Goal: Task Accomplishment & Management: Complete application form

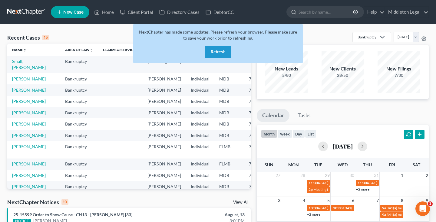
click at [223, 53] on button "Refresh" at bounding box center [217, 52] width 27 height 12
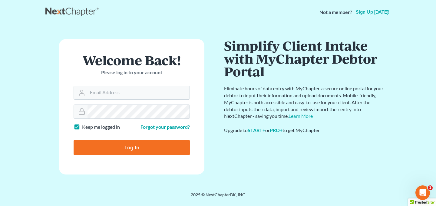
type input "[EMAIL_ADDRESS][DOMAIN_NAME]"
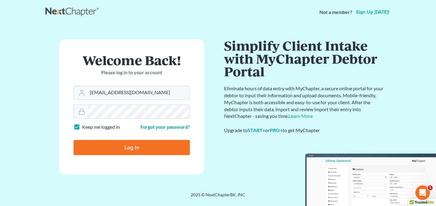
click at [132, 143] on input "Log In" at bounding box center [131, 147] width 116 height 15
type input "Thinking..."
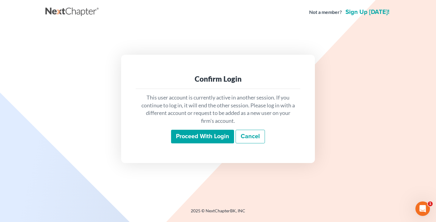
click at [189, 136] on input "Proceed with login" at bounding box center [202, 137] width 63 height 14
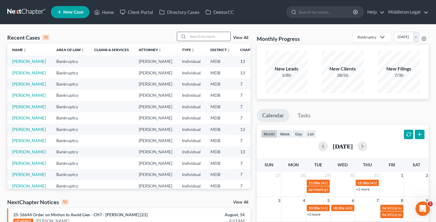
click at [229, 35] on input "search" at bounding box center [209, 36] width 42 height 9
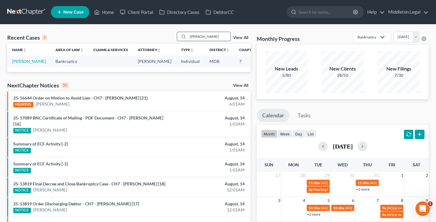
type input "Carson"
drag, startPoint x: 229, startPoint y: 35, endPoint x: 19, endPoint y: 69, distance: 212.9
click at [19, 64] on link "[PERSON_NAME]" at bounding box center [29, 61] width 34 height 5
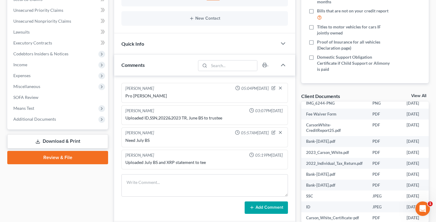
scroll to position [31, 0]
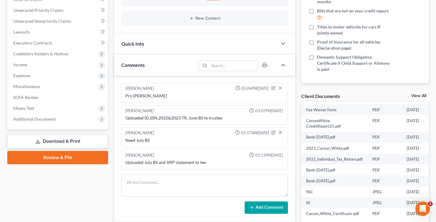
click at [417, 96] on link "View All" at bounding box center [418, 96] width 15 height 4
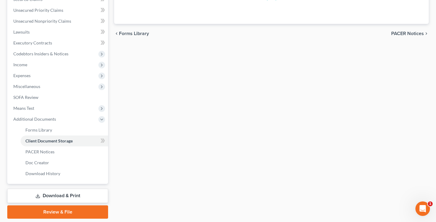
scroll to position [95, 0]
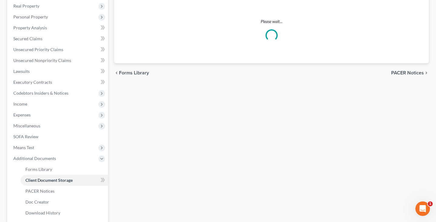
select select "14"
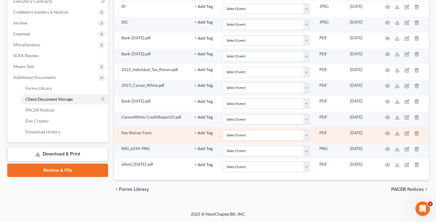
scroll to position [176, 0]
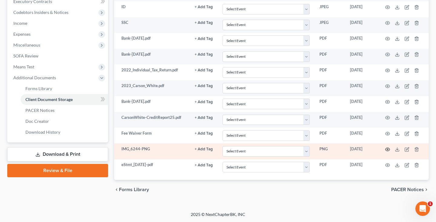
click at [388, 150] on icon "button" at bounding box center [387, 149] width 5 height 3
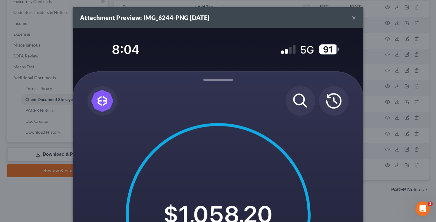
click at [354, 18] on button "×" at bounding box center [353, 17] width 4 height 7
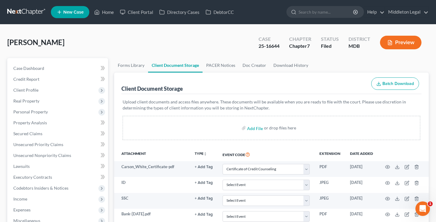
scroll to position [0, 0]
click at [37, 13] on link at bounding box center [26, 12] width 39 height 11
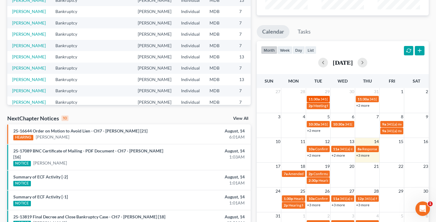
scroll to position [85, 0]
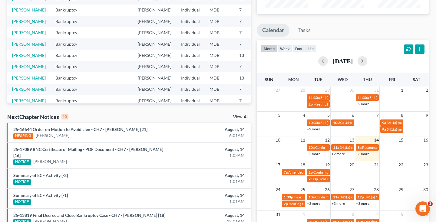
click at [366, 154] on link "+3 more" at bounding box center [362, 154] width 13 height 5
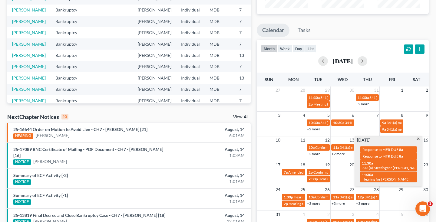
click at [419, 139] on span at bounding box center [418, 140] width 5 height 4
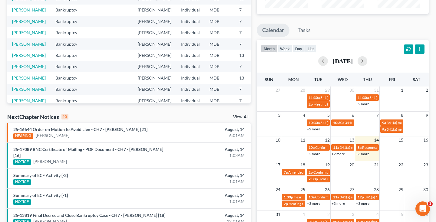
click at [362, 153] on link "+3 more" at bounding box center [362, 154] width 13 height 5
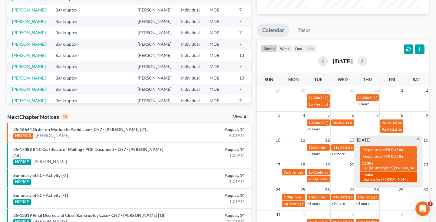
click at [371, 177] on span "Hearing for [PERSON_NAME]" at bounding box center [385, 179] width 47 height 5
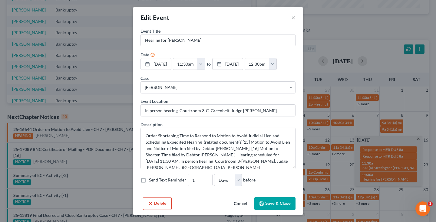
click at [163, 201] on button "Delete" at bounding box center [157, 203] width 29 height 13
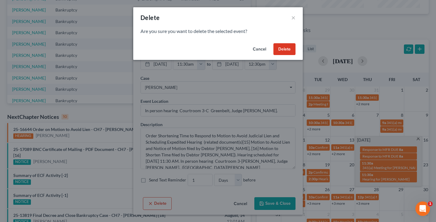
click at [282, 52] on button "Delete" at bounding box center [284, 49] width 22 height 12
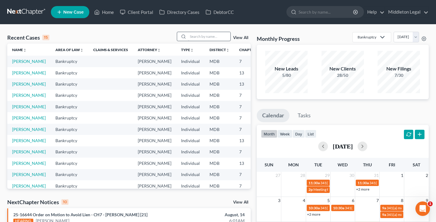
scroll to position [0, 0]
click at [215, 38] on input "search" at bounding box center [209, 36] width 42 height 9
type input "sibrea"
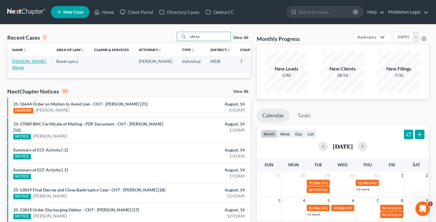
click at [16, 68] on link "[PERSON_NAME], Sibrea" at bounding box center [29, 64] width 34 height 11
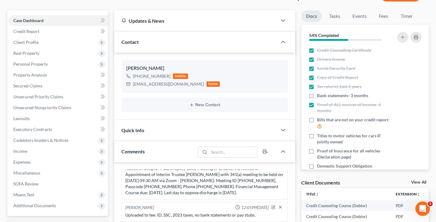
scroll to position [66, 0]
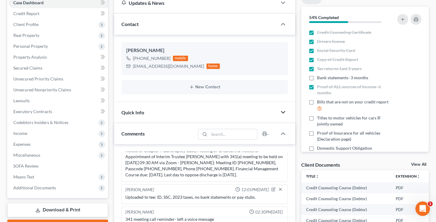
click at [284, 110] on icon "button" at bounding box center [282, 112] width 7 height 7
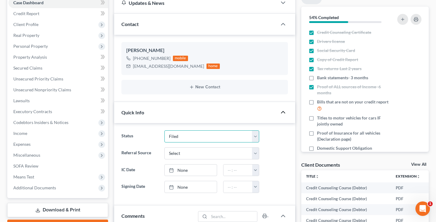
select select "1"
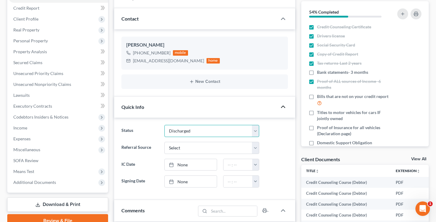
scroll to position [67, 0]
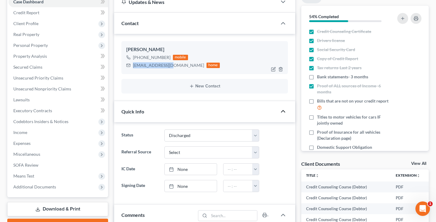
drag, startPoint x: 133, startPoint y: 66, endPoint x: 167, endPoint y: 67, distance: 33.9
click at [167, 67] on div "jsibrea@gmail.com" at bounding box center [168, 65] width 71 height 6
copy div "jsibrea@gmail.com"
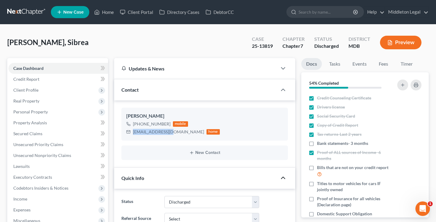
scroll to position [0, 0]
click at [28, 13] on link at bounding box center [26, 12] width 39 height 11
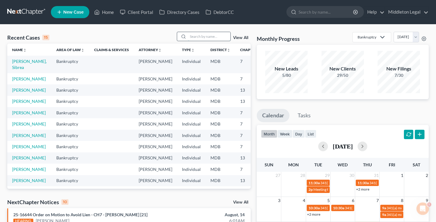
click at [222, 38] on input "search" at bounding box center [209, 36] width 42 height 9
type input "[PERSON_NAME]"
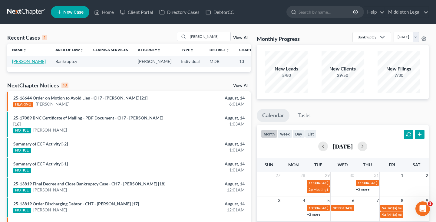
click at [20, 64] on link "[PERSON_NAME]" at bounding box center [29, 61] width 34 height 5
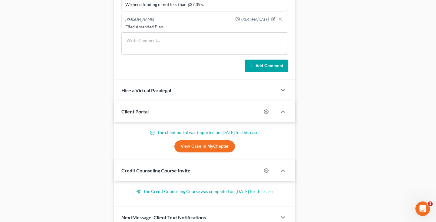
scroll to position [429, 0]
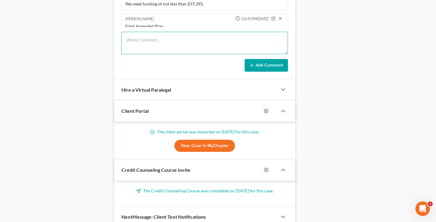
click at [158, 43] on textarea at bounding box center [204, 43] width 166 height 22
paste textarea "Please call [PERSON_NAME] to ask if she intends to get current on her mortgage,…"
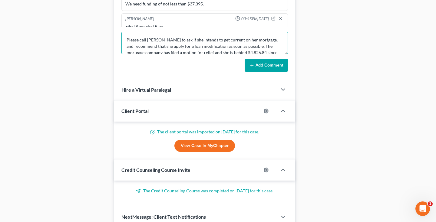
scroll to position [13, 0]
type textarea "Please call [PERSON_NAME] to ask if she intends to get current on her mortgage,…"
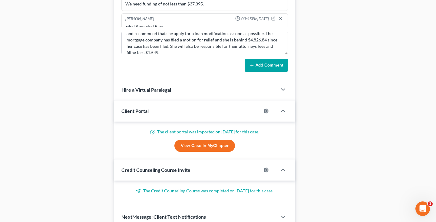
click at [266, 66] on button "Add Comment" at bounding box center [265, 65] width 43 height 13
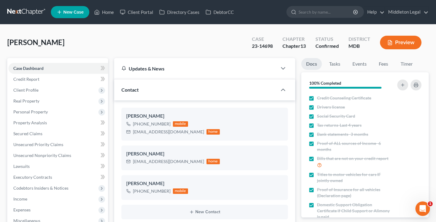
scroll to position [0, 0]
click at [36, 14] on link at bounding box center [26, 12] width 39 height 11
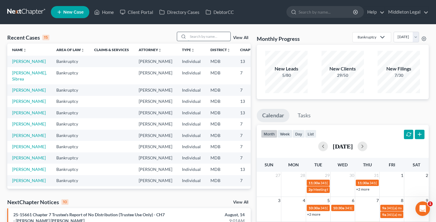
click at [208, 36] on input "search" at bounding box center [209, 36] width 42 height 9
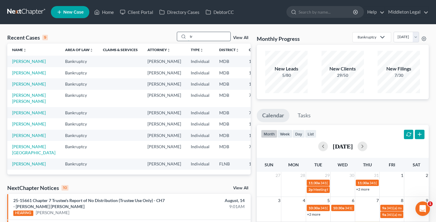
type input "t"
type input "[PERSON_NAME]"
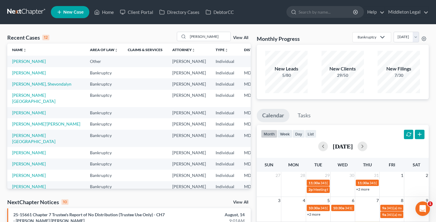
click at [21, 78] on td "[PERSON_NAME]" at bounding box center [46, 72] width 78 height 11
click at [21, 75] on link "[PERSON_NAME]" at bounding box center [29, 72] width 34 height 5
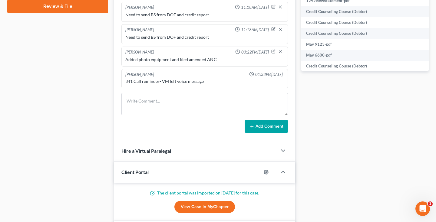
scroll to position [330, 0]
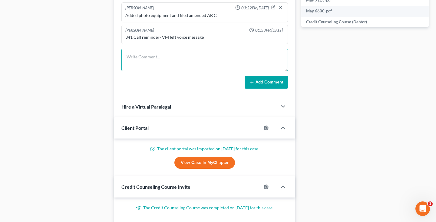
click at [196, 60] on textarea at bounding box center [204, 60] width 166 height 22
type textarea "Uploaded Disney CC information to tee"
click at [268, 80] on button "Add Comment" at bounding box center [265, 82] width 43 height 13
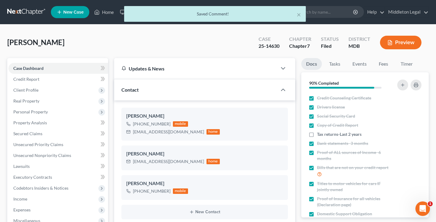
scroll to position [0, 0]
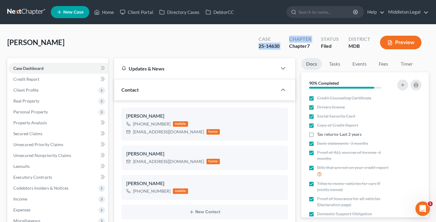
drag, startPoint x: 257, startPoint y: 45, endPoint x: 285, endPoint y: 47, distance: 27.5
click at [285, 47] on div "Case 25-14630 Chapter Chapter 7 Status Filed District MDB Preview" at bounding box center [340, 43] width 175 height 18
copy div "25-14630 Chapter"
click at [31, 13] on link at bounding box center [26, 12] width 39 height 11
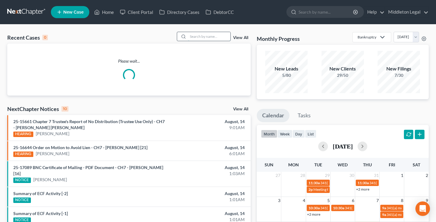
click at [220, 34] on input "search" at bounding box center [209, 36] width 42 height 9
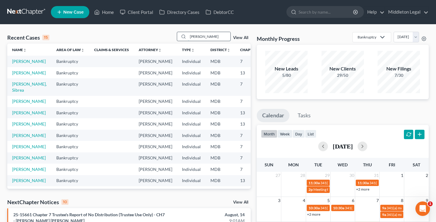
type input "James rome"
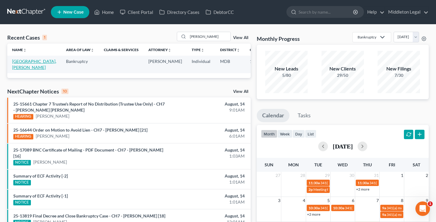
click at [20, 70] on link "[GEOGRAPHIC_DATA], [PERSON_NAME]" at bounding box center [34, 64] width 44 height 11
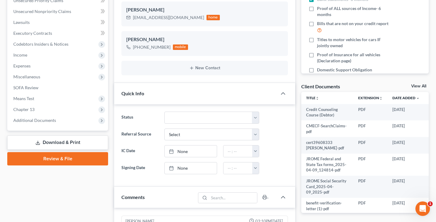
scroll to position [145, 0]
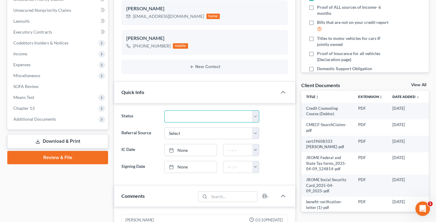
select select "2"
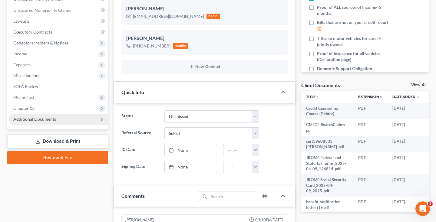
click at [37, 119] on span "Additional Documents" at bounding box center [34, 118] width 43 height 5
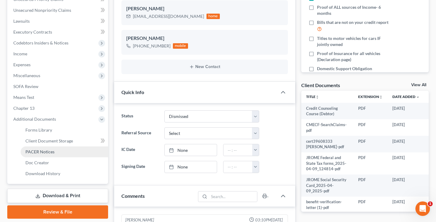
click at [31, 148] on link "PACER Notices" at bounding box center [64, 151] width 87 height 11
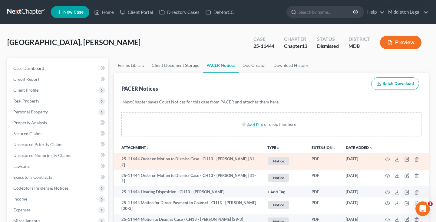
scroll to position [42, 0]
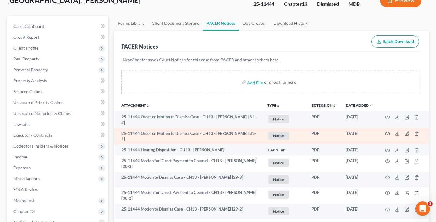
click at [388, 134] on icon "button" at bounding box center [387, 133] width 5 height 5
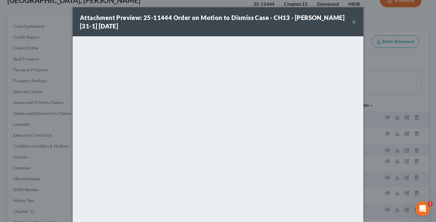
click at [353, 22] on button "×" at bounding box center [353, 21] width 4 height 7
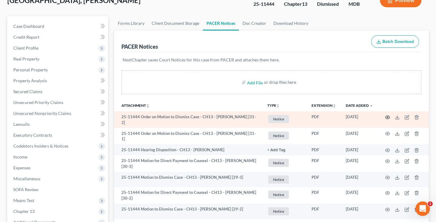
click at [387, 116] on icon "button" at bounding box center [387, 117] width 5 height 5
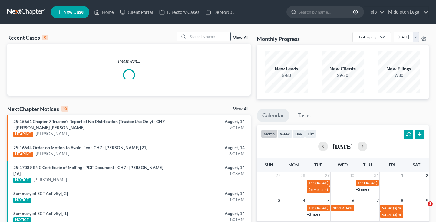
click at [196, 36] on input "search" at bounding box center [209, 36] width 42 height 9
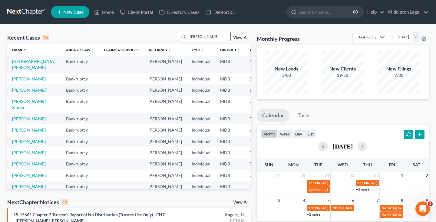
type input "Martin anderson"
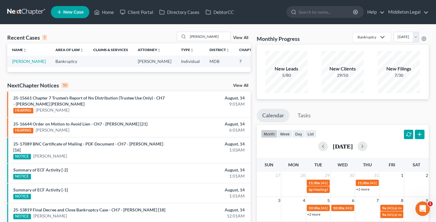
click at [19, 64] on td "[PERSON_NAME]" at bounding box center [28, 61] width 43 height 11
click at [20, 62] on link "[PERSON_NAME]" at bounding box center [29, 61] width 34 height 5
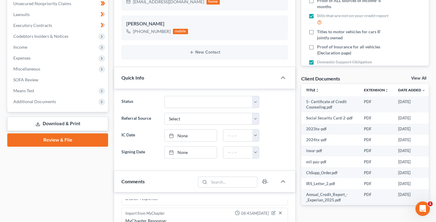
scroll to position [162, 0]
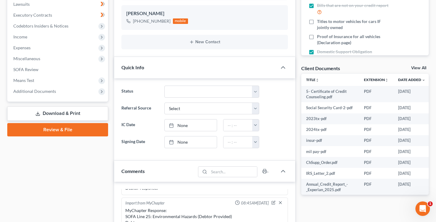
click at [413, 67] on link "View All" at bounding box center [418, 68] width 15 height 4
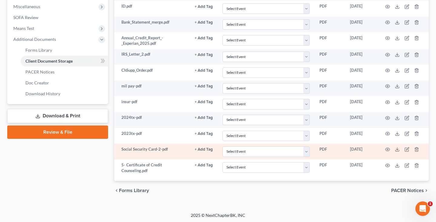
scroll to position [214, 0]
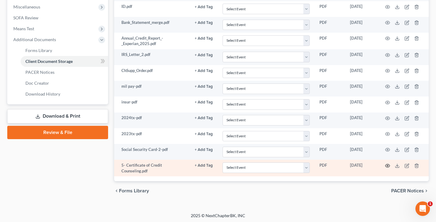
click at [388, 165] on circle "button" at bounding box center [387, 165] width 1 height 1
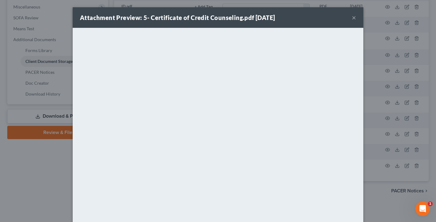
click at [354, 17] on button "×" at bounding box center [353, 17] width 4 height 7
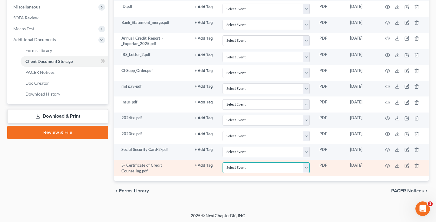
select select "14"
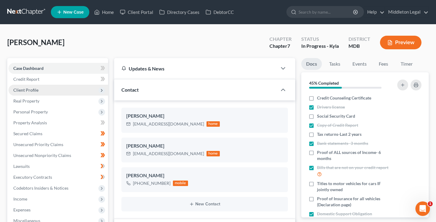
click at [41, 92] on span "Client Profile" at bounding box center [57, 90] width 99 height 11
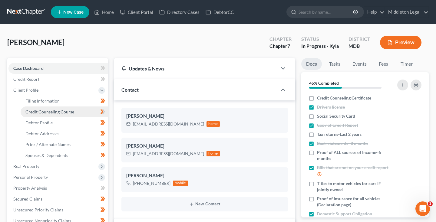
click at [42, 113] on span "Credit Counseling Course" at bounding box center [49, 111] width 49 height 5
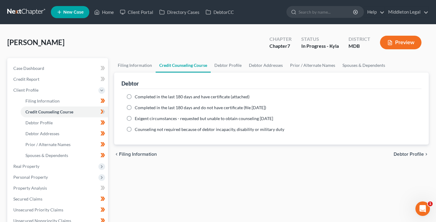
click at [135, 97] on label "Completed in the last 180 days and have certificate (attached)" at bounding box center [192, 97] width 115 height 6
click at [137, 97] on input "Completed in the last 180 days and have certificate (attached)" at bounding box center [139, 96] width 4 height 4
radio input "true"
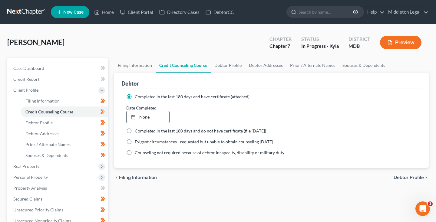
click at [144, 116] on link "None" at bounding box center [147, 116] width 43 height 11
click at [21, 70] on span "Case Dashboard" at bounding box center [28, 68] width 31 height 5
select select "6"
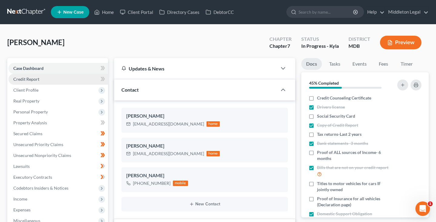
click at [26, 78] on span "Credit Report" at bounding box center [26, 79] width 26 height 5
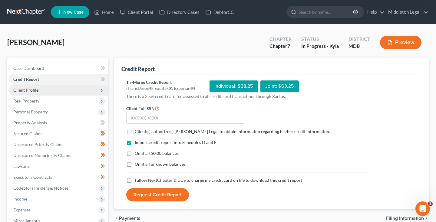
click at [28, 86] on span "Client Profile" at bounding box center [57, 90] width 99 height 11
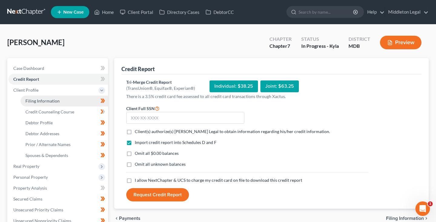
click at [31, 99] on span "Filing Information" at bounding box center [42, 100] width 34 height 5
select select "1"
select select "0"
select select "21"
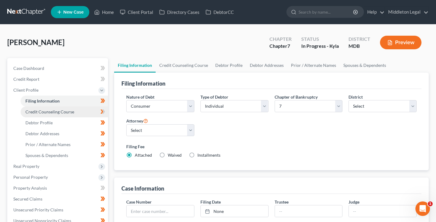
click at [43, 112] on span "Credit Counseling Course" at bounding box center [49, 111] width 49 height 5
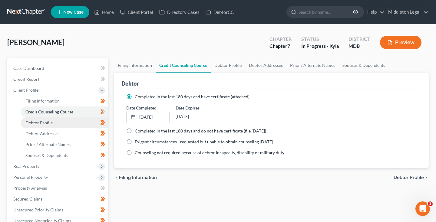
click at [43, 121] on span "Debtor Profile" at bounding box center [38, 122] width 27 height 5
select select "1"
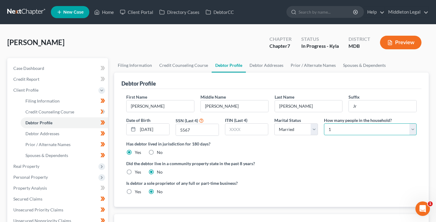
select select "1"
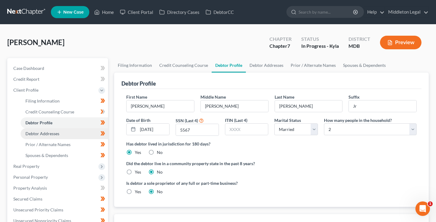
click at [53, 133] on span "Debtor Addresses" at bounding box center [42, 133] width 34 height 5
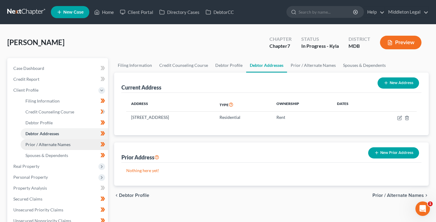
click at [49, 145] on span "Prior / Alternate Names" at bounding box center [47, 144] width 45 height 5
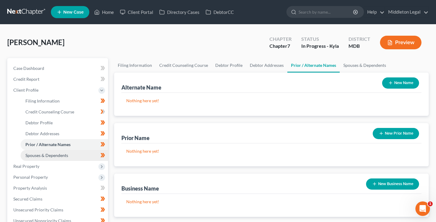
click at [47, 156] on span "Spouses & Dependents" at bounding box center [46, 155] width 43 height 5
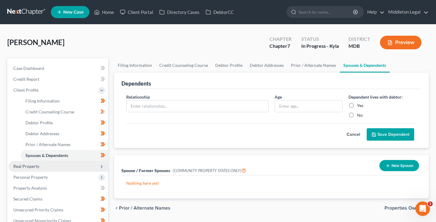
click at [31, 167] on span "Real Property" at bounding box center [26, 166] width 26 height 5
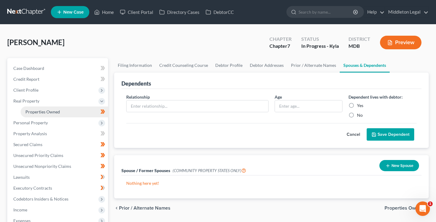
click at [38, 112] on span "Properties Owned" at bounding box center [42, 111] width 34 height 5
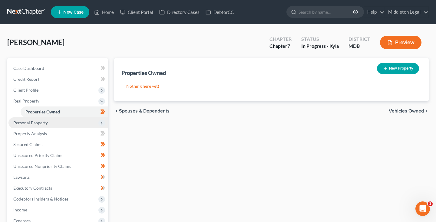
click at [34, 121] on span "Personal Property" at bounding box center [30, 122] width 34 height 5
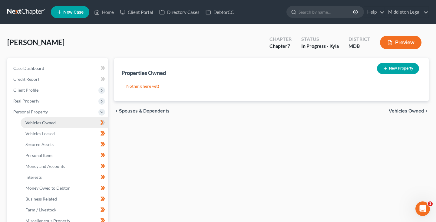
click at [35, 122] on span "Vehicles Owned" at bounding box center [40, 122] width 30 height 5
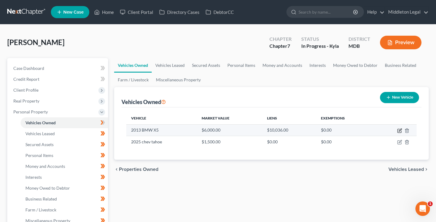
click at [398, 131] on icon "button" at bounding box center [399, 130] width 5 height 5
select select "0"
select select "13"
select select "2"
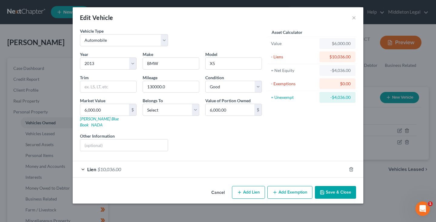
click at [220, 187] on button "Cancel" at bounding box center [217, 193] width 23 height 12
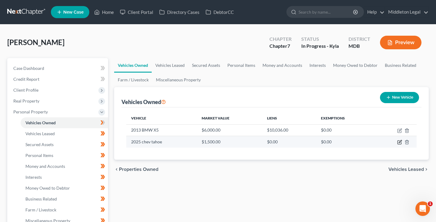
click at [398, 142] on icon "button" at bounding box center [399, 142] width 5 height 5
select select "0"
select select "1"
select select "3"
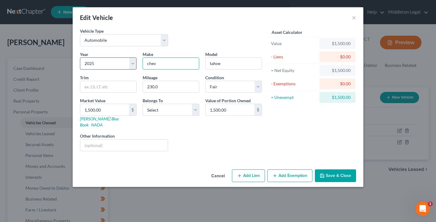
drag, startPoint x: 159, startPoint y: 64, endPoint x: 129, endPoint y: 64, distance: 29.6
click at [129, 64] on div "Year Select 2026 2025 2024 2023 2022 2021 2020 2019 2018 2017 2016 2015 2014 20…" at bounding box center [171, 103] width 188 height 105
type input "Chevrolet"
type input "Tahoe"
click at [180, 85] on input "230.0" at bounding box center [171, 86] width 56 height 11
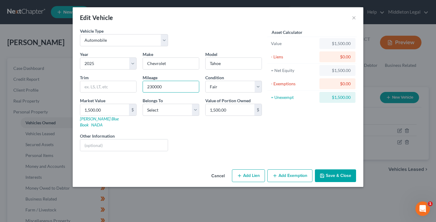
type input "230000"
click at [328, 171] on button "Save & Close" at bounding box center [335, 175] width 41 height 13
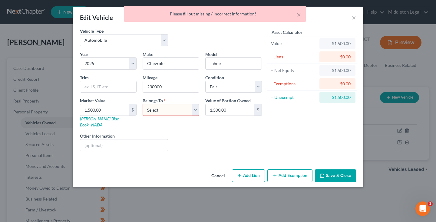
select select "0"
click at [344, 171] on button "Save & Close" at bounding box center [335, 175] width 41 height 13
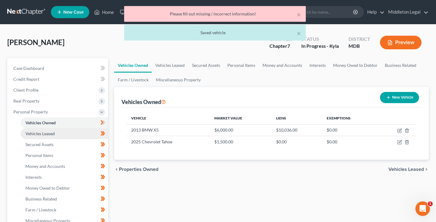
click at [56, 133] on link "Vehicles Leased" at bounding box center [64, 133] width 87 height 11
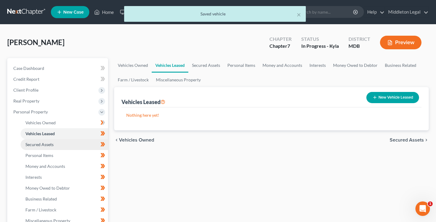
click at [50, 145] on span "Secured Assets" at bounding box center [39, 144] width 28 height 5
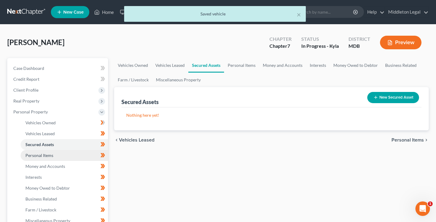
click at [49, 152] on link "Personal Items" at bounding box center [64, 155] width 87 height 11
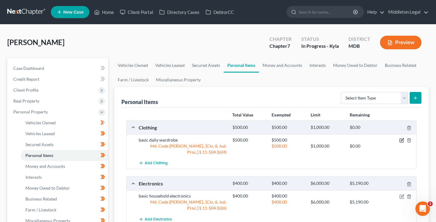
click at [401, 141] on icon "button" at bounding box center [401, 140] width 3 height 3
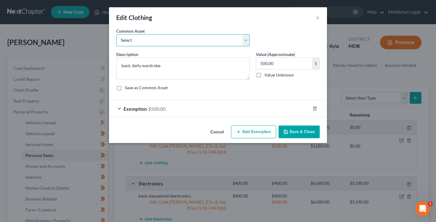
select select "0"
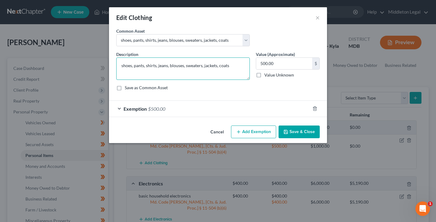
drag, startPoint x: 169, startPoint y: 65, endPoint x: 184, endPoint y: 65, distance: 14.5
click at [184, 65] on textarea "shoes, pants, shirts, jeans, blouses, sweaters, jackets, coats" at bounding box center [182, 68] width 133 height 22
type textarea "shoes, pants, shirts, jeans, sweaters, jackets, coats"
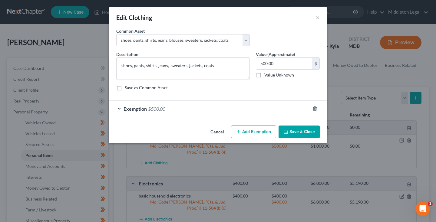
click at [290, 134] on button "Save & Close" at bounding box center [298, 132] width 41 height 13
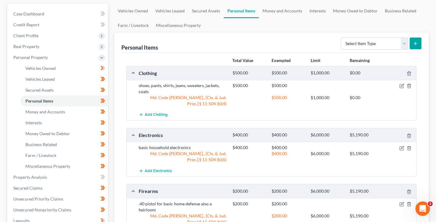
scroll to position [67, 0]
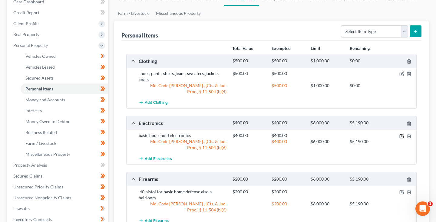
click at [401, 137] on icon "button" at bounding box center [401, 136] width 5 height 5
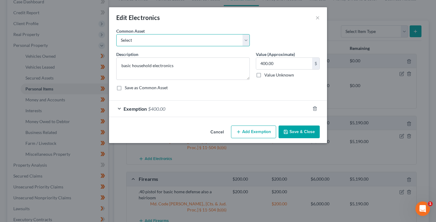
select select "0"
type textarea "Computer, Television, Smart Phone"
type input "500.00"
click at [302, 130] on button "Save & Close" at bounding box center [298, 132] width 41 height 13
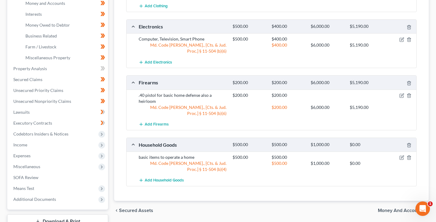
scroll to position [166, 0]
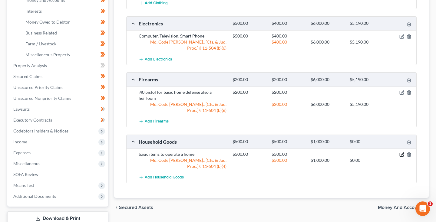
click at [403, 154] on icon "button" at bounding box center [401, 154] width 5 height 5
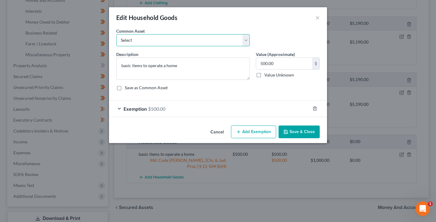
select select "0"
type textarea "Appliances (Microwave, Refrigerator, dishwasher, etc.), Furniture (Bed, Sofa, e…"
type input "1,000.00"
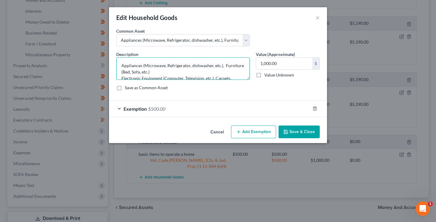
drag, startPoint x: 223, startPoint y: 66, endPoint x: 116, endPoint y: 62, distance: 108.0
click at [116, 62] on div "Description * Appliances (Microwave, Refrigerator, dishwasher, etc.), Furniture…" at bounding box center [182, 65] width 139 height 29
drag, startPoint x: 214, startPoint y: 73, endPoint x: 104, endPoint y: 69, distance: 110.1
click at [104, 69] on div "Edit Household Goods × An exemption set must first be selected from the Filing …" at bounding box center [218, 111] width 436 height 222
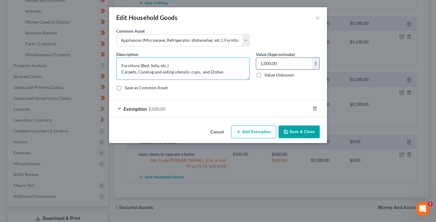
type textarea "Furniture (Bed, Sofa, etc.) Carpets, Cooking and eating utensils, cups, and Dis…"
drag, startPoint x: 267, startPoint y: 64, endPoint x: 253, endPoint y: 64, distance: 13.9
click at [253, 64] on div "Value (Approximate) 1,000.00 $ Value Unknown Balance Undetermined 1,000.00 $ Va…" at bounding box center [288, 65] width 70 height 29
type input "500.00"
click at [295, 133] on button "Save & Close" at bounding box center [298, 132] width 41 height 13
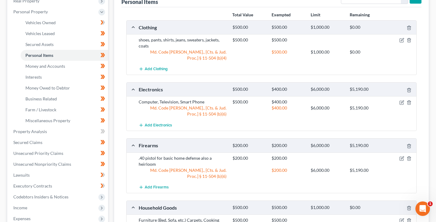
scroll to position [99, 0]
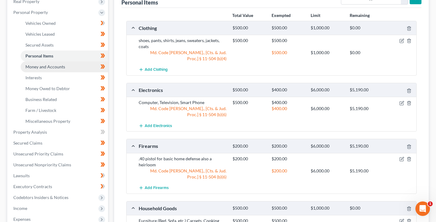
click at [68, 68] on link "Money and Accounts" at bounding box center [64, 66] width 87 height 11
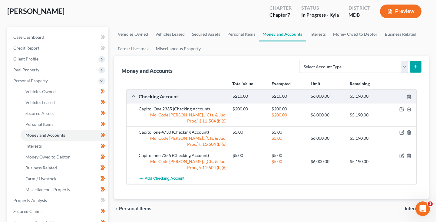
scroll to position [38, 0]
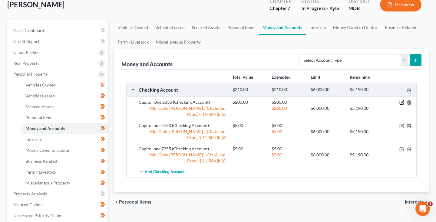
click at [401, 104] on icon "button" at bounding box center [401, 102] width 5 height 5
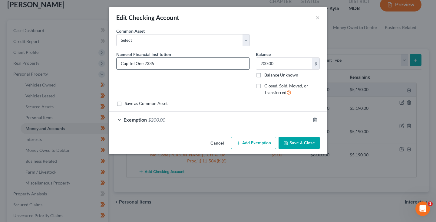
click at [131, 64] on input "Capitol One 2335" at bounding box center [182, 63] width 133 height 11
type input "Capital One 2335"
click at [298, 142] on button "Save & Close" at bounding box center [298, 143] width 41 height 13
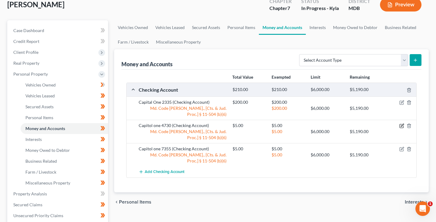
click at [401, 126] on icon "button" at bounding box center [401, 125] width 5 height 5
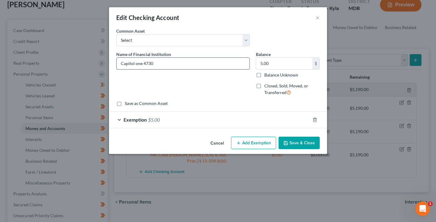
click at [131, 64] on input "Capitol one 4730" at bounding box center [182, 63] width 133 height 11
click at [137, 64] on input "Capital one 4730" at bounding box center [182, 63] width 133 height 11
click at [135, 64] on input "Capital one 4730" at bounding box center [182, 63] width 133 height 11
type input "Capital One 4730"
click at [304, 143] on button "Save & Close" at bounding box center [298, 143] width 41 height 13
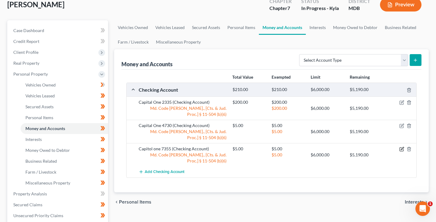
click at [400, 148] on icon "button" at bounding box center [401, 149] width 5 height 5
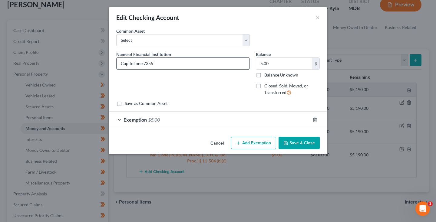
click at [131, 64] on input "Capitol one 7355" at bounding box center [182, 63] width 133 height 11
click at [136, 64] on input "Capital one 7355" at bounding box center [182, 63] width 133 height 11
click at [135, 64] on input "Capital one 7355" at bounding box center [182, 63] width 133 height 11
type input "Capital One 7355"
click at [292, 142] on button "Save & Close" at bounding box center [298, 143] width 41 height 13
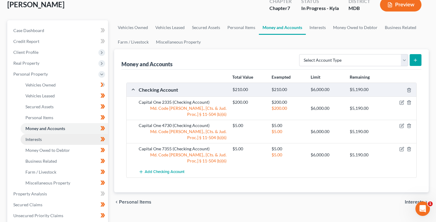
click at [46, 139] on link "Interests" at bounding box center [64, 139] width 87 height 11
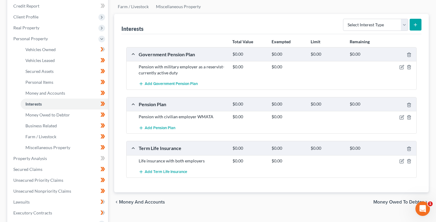
scroll to position [82, 0]
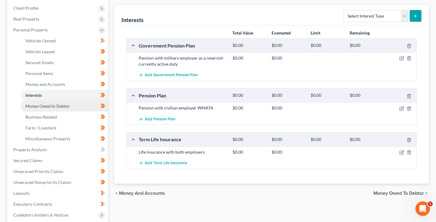
click at [67, 107] on span "Money Owed to Debtor" at bounding box center [47, 105] width 44 height 5
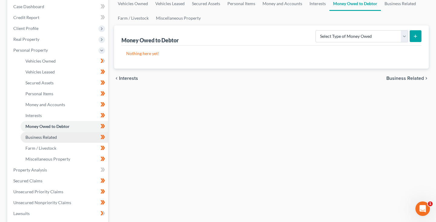
click at [41, 138] on span "Business Related" at bounding box center [40, 137] width 31 height 5
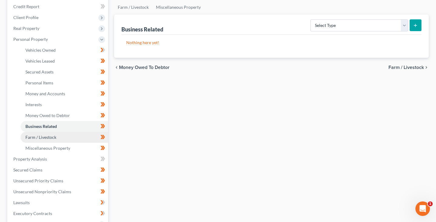
click at [41, 141] on link "Farm / Livestock" at bounding box center [64, 137] width 87 height 11
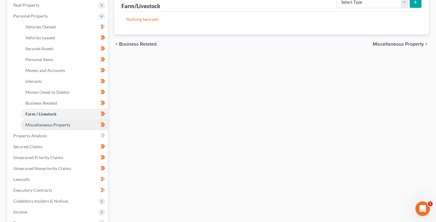
click at [40, 127] on span "Miscellaneous Property" at bounding box center [47, 124] width 45 height 5
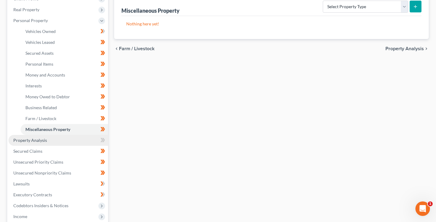
click at [36, 138] on span "Property Analysis" at bounding box center [30, 140] width 34 height 5
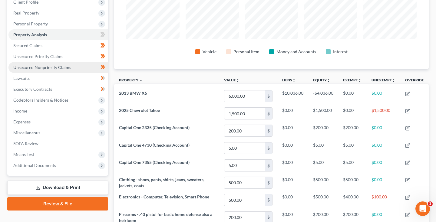
scroll to position [64, 0]
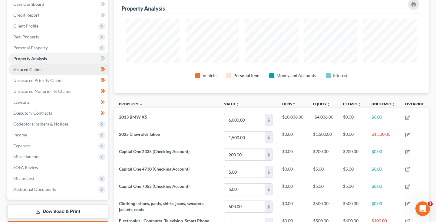
click at [45, 71] on link "Secured Claims" at bounding box center [57, 69] width 99 height 11
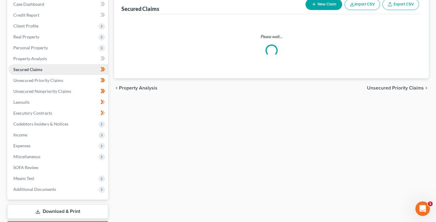
scroll to position [6, 0]
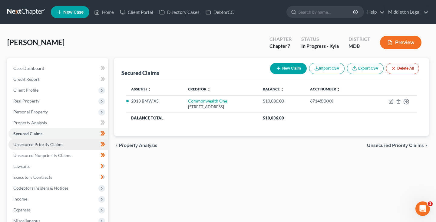
click at [58, 145] on span "Unsecured Priority Claims" at bounding box center [38, 144] width 50 height 5
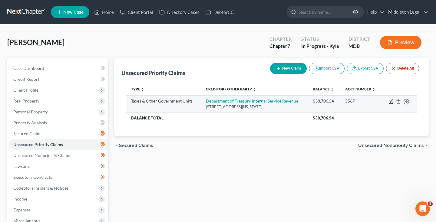
click at [390, 101] on icon "button" at bounding box center [390, 101] width 5 height 5
select select "0"
select select "26"
select select "0"
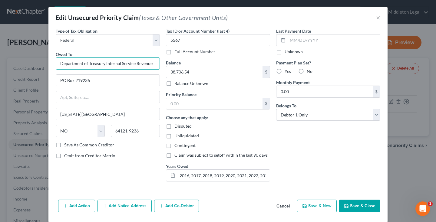
click at [136, 63] on input "Department of Treasury Internal Service Revenue" at bounding box center [108, 63] width 104 height 12
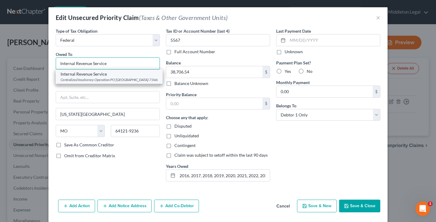
type input "Internal Revenue Service"
click at [109, 78] on div "Centralized Insolvency Operation PO [GEOGRAPHIC_DATA]-7346" at bounding box center [108, 79] width 97 height 5
type input "Centralized Insolvency Operation"
type input "PO Box 7346"
type input "[GEOGRAPHIC_DATA]"
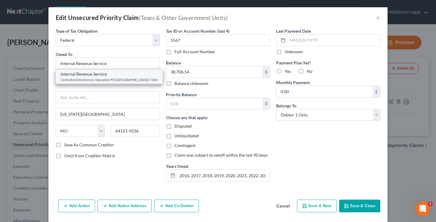
select select "39"
type input "19101-7346"
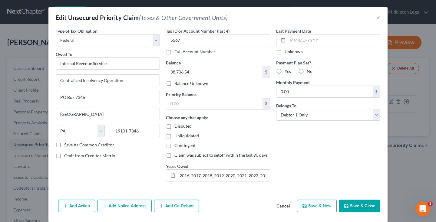
click at [367, 208] on button "Save & Close" at bounding box center [359, 206] width 41 height 13
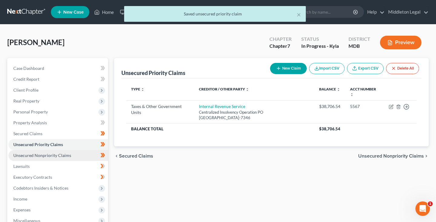
click at [56, 154] on span "Unsecured Nonpriority Claims" at bounding box center [42, 155] width 58 height 5
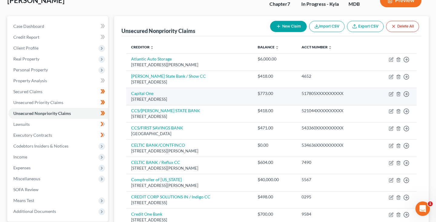
scroll to position [30, 0]
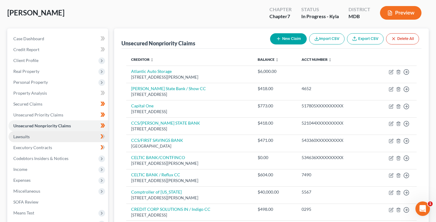
click at [41, 137] on link "Lawsuits" at bounding box center [57, 136] width 99 height 11
